Goal: Find specific page/section: Find specific page/section

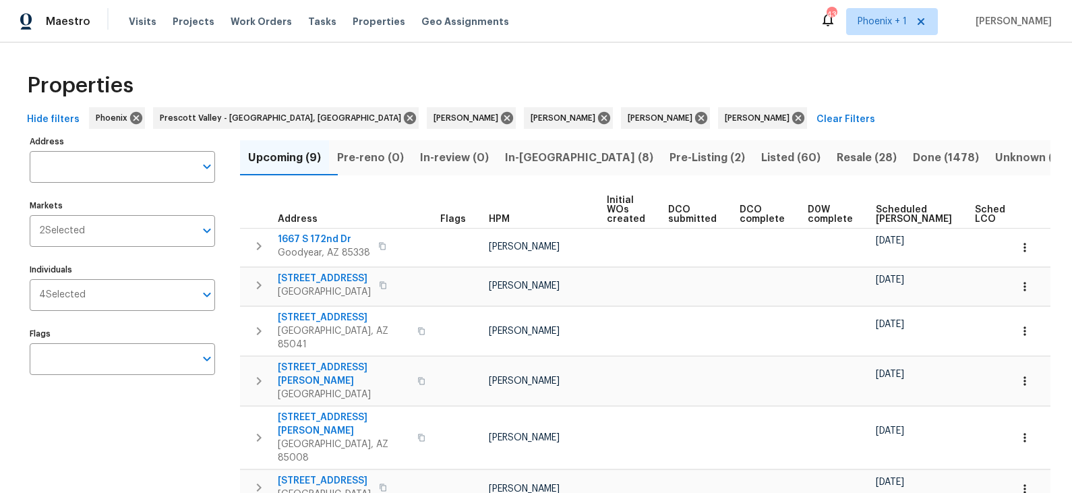
click at [761, 160] on span "Listed (60)" at bounding box center [790, 157] width 59 height 19
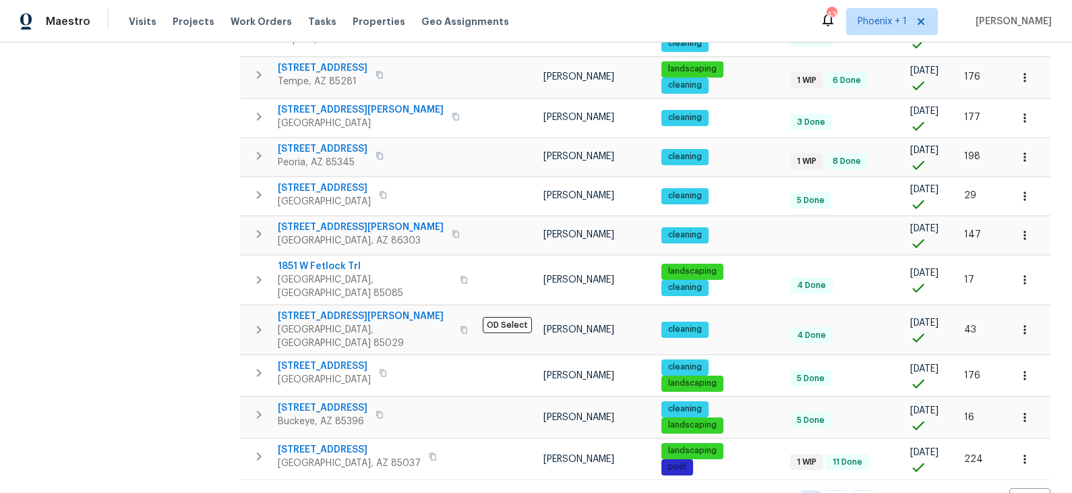
scroll to position [804, 0]
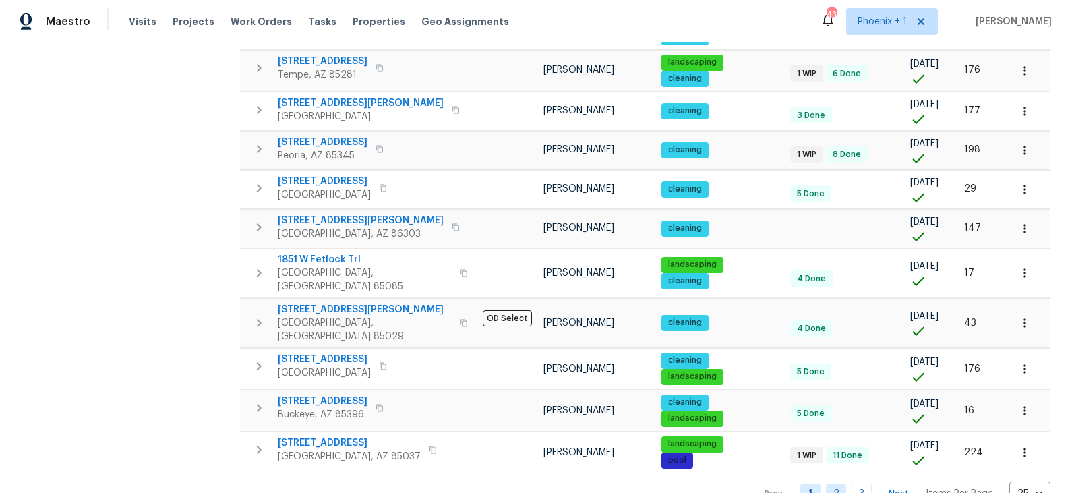
click at [839, 484] on link "2" at bounding box center [836, 494] width 20 height 21
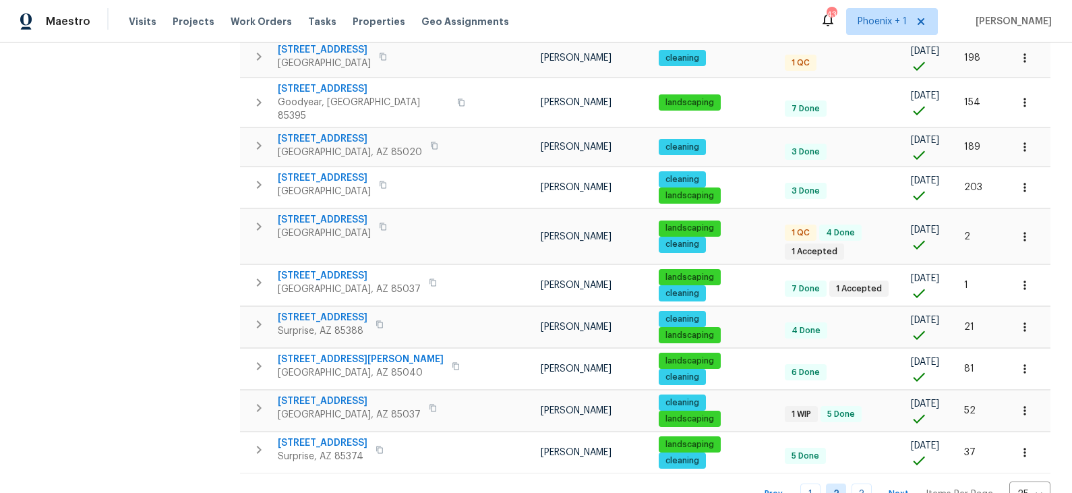
scroll to position [897, 0]
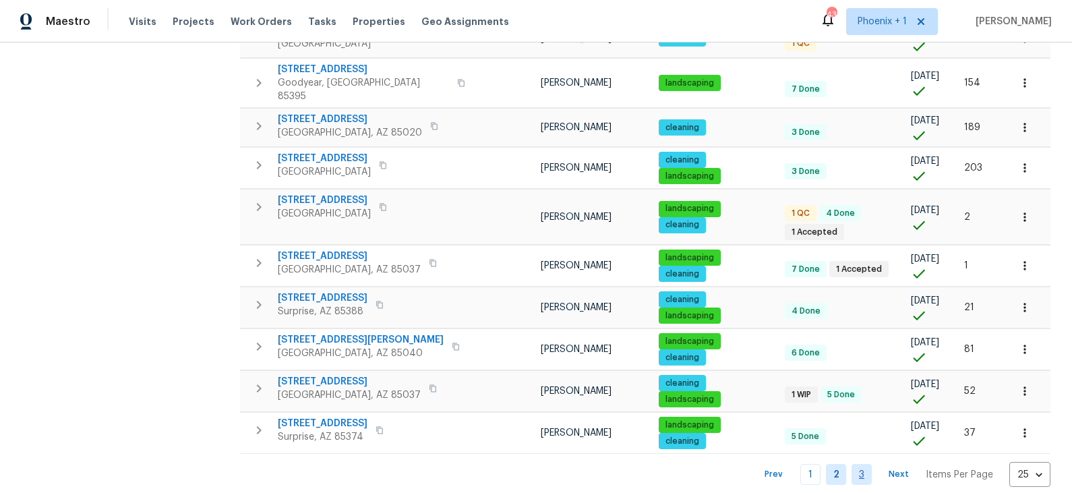
click at [864, 464] on link "3" at bounding box center [862, 474] width 20 height 21
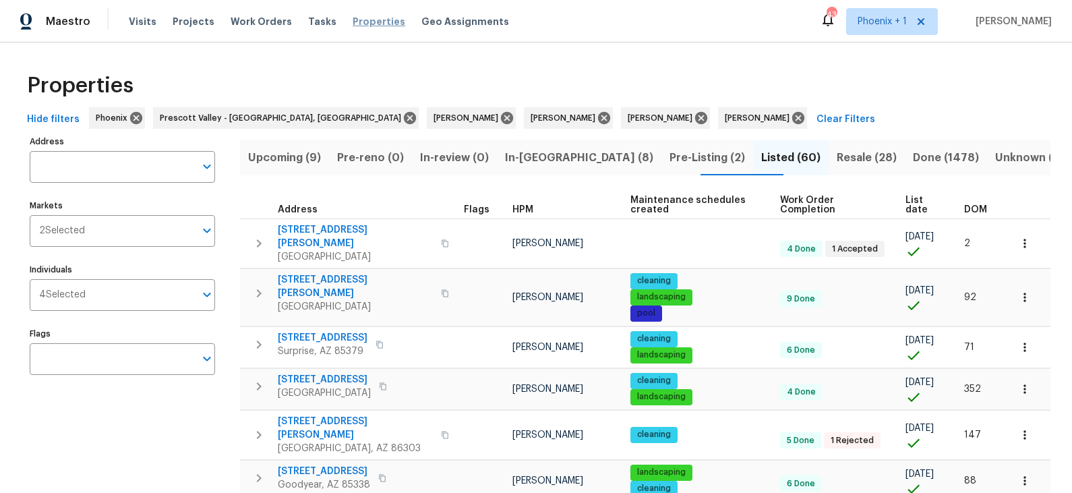
click at [362, 19] on span "Properties" at bounding box center [379, 21] width 53 height 13
click at [357, 23] on span "Properties" at bounding box center [379, 21] width 53 height 13
click at [136, 176] on input "Address" at bounding box center [112, 167] width 165 height 32
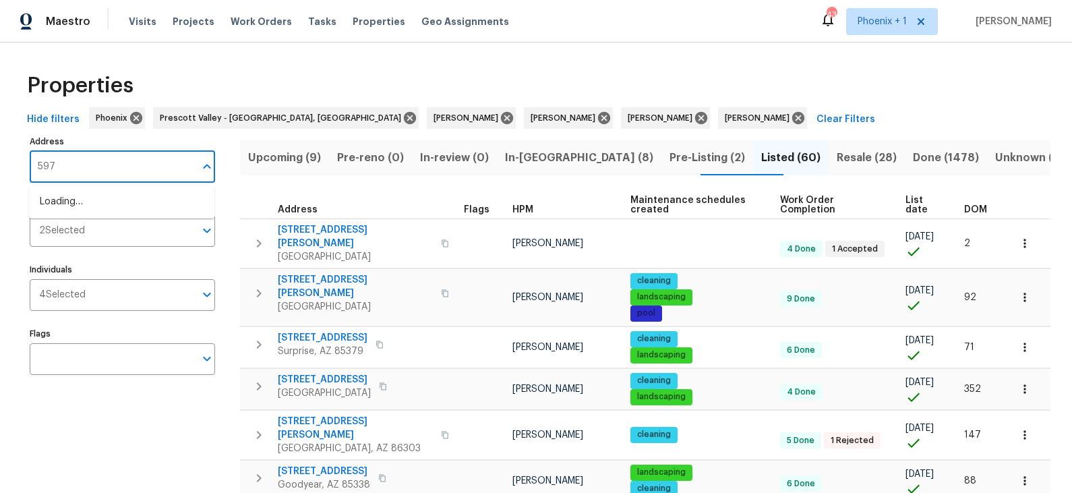
type input "5976"
click at [137, 235] on li "[STREET_ADDRESS]" at bounding box center [121, 224] width 185 height 22
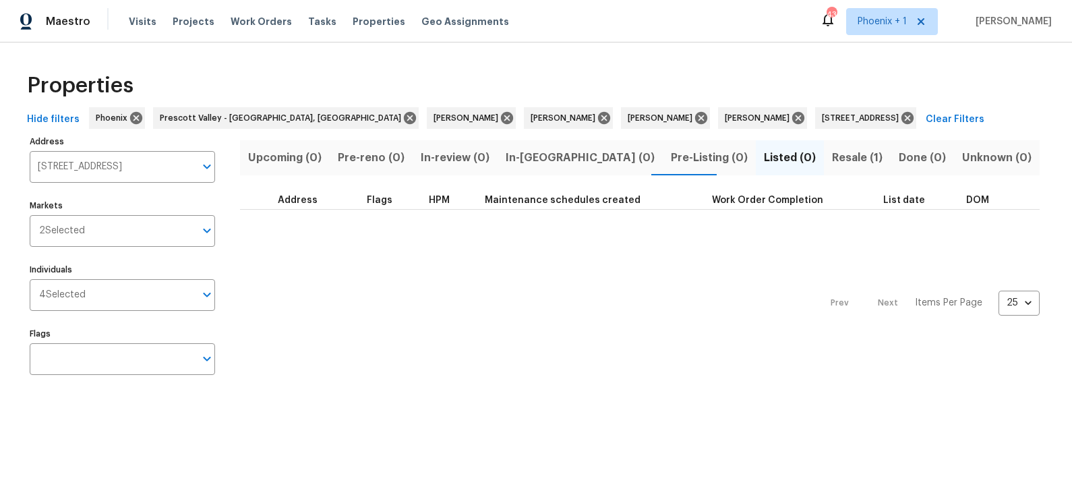
click at [832, 160] on span "Resale (1)" at bounding box center [857, 157] width 51 height 19
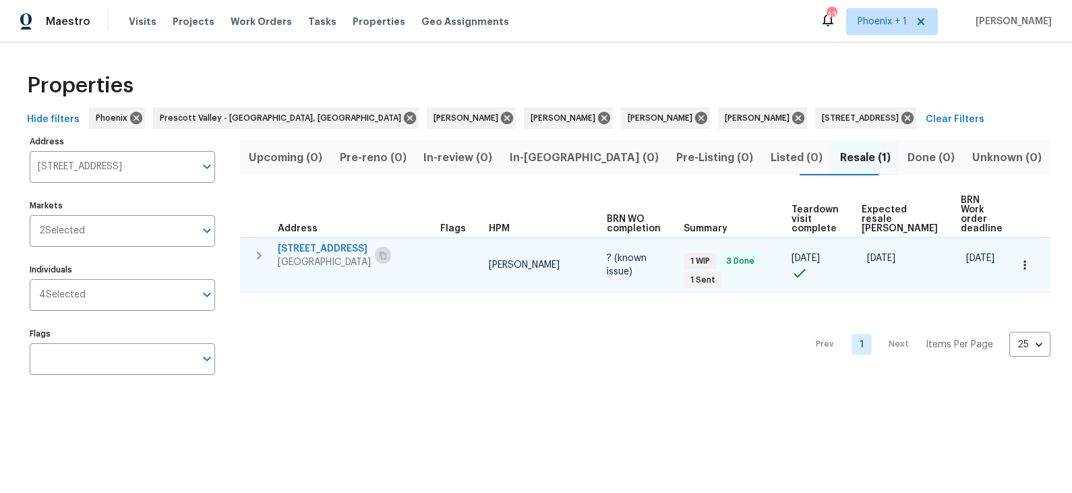
click at [382, 252] on icon "button" at bounding box center [383, 256] width 8 height 8
